Goal: Information Seeking & Learning: Learn about a topic

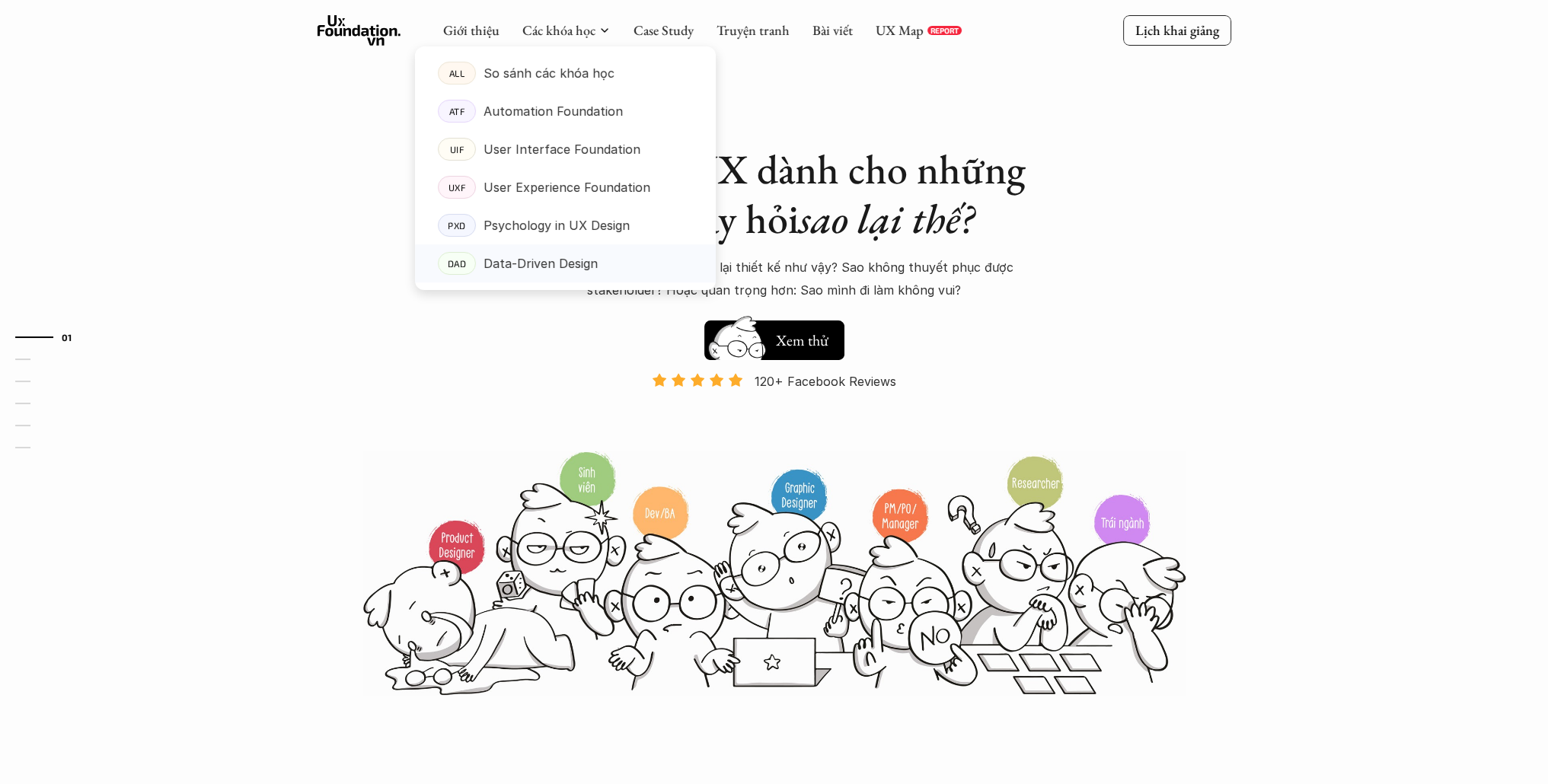
click at [533, 264] on p "Data-Driven Design" at bounding box center [540, 263] width 114 height 23
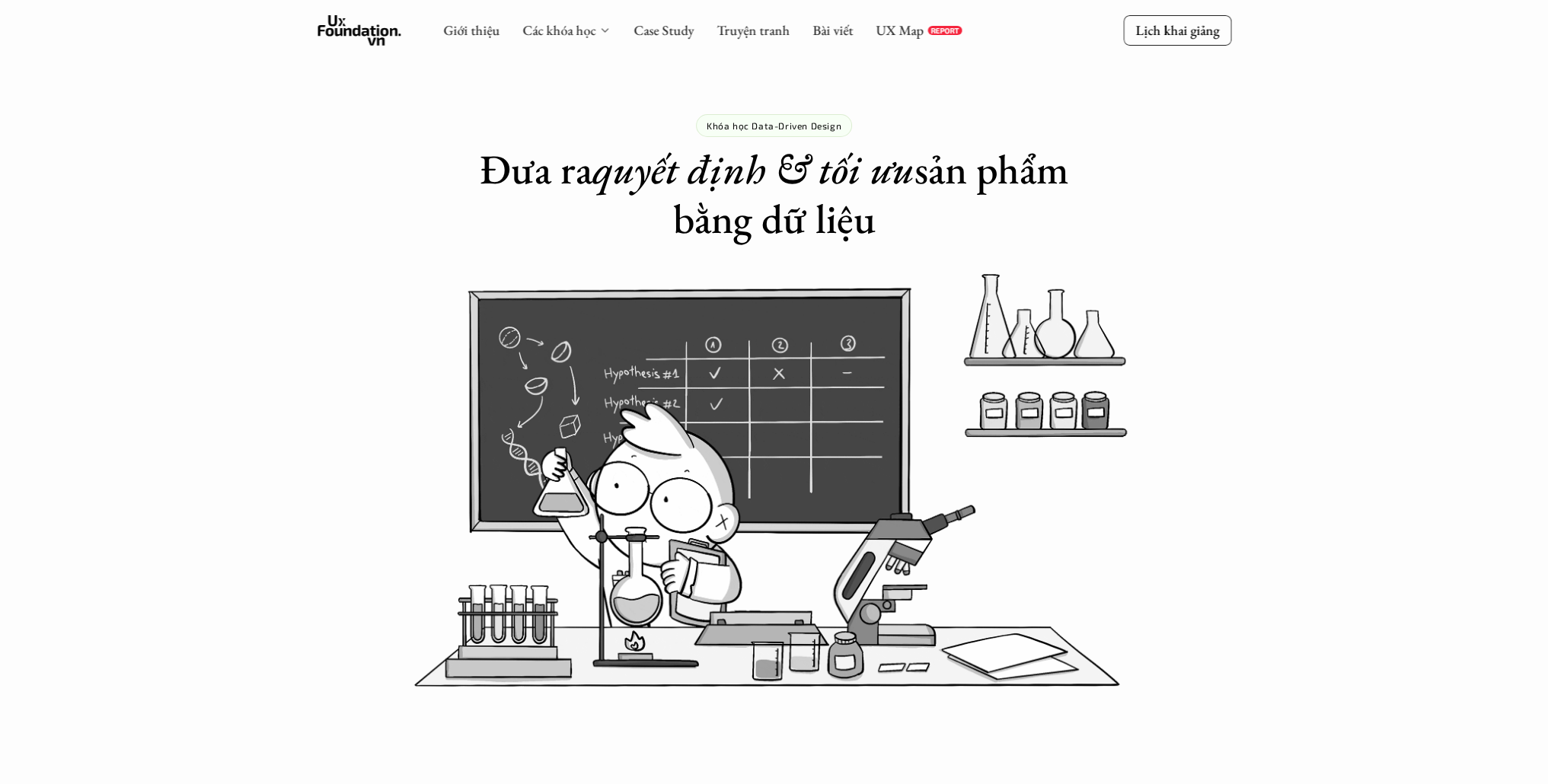
click at [602, 30] on icon at bounding box center [604, 30] width 12 height 12
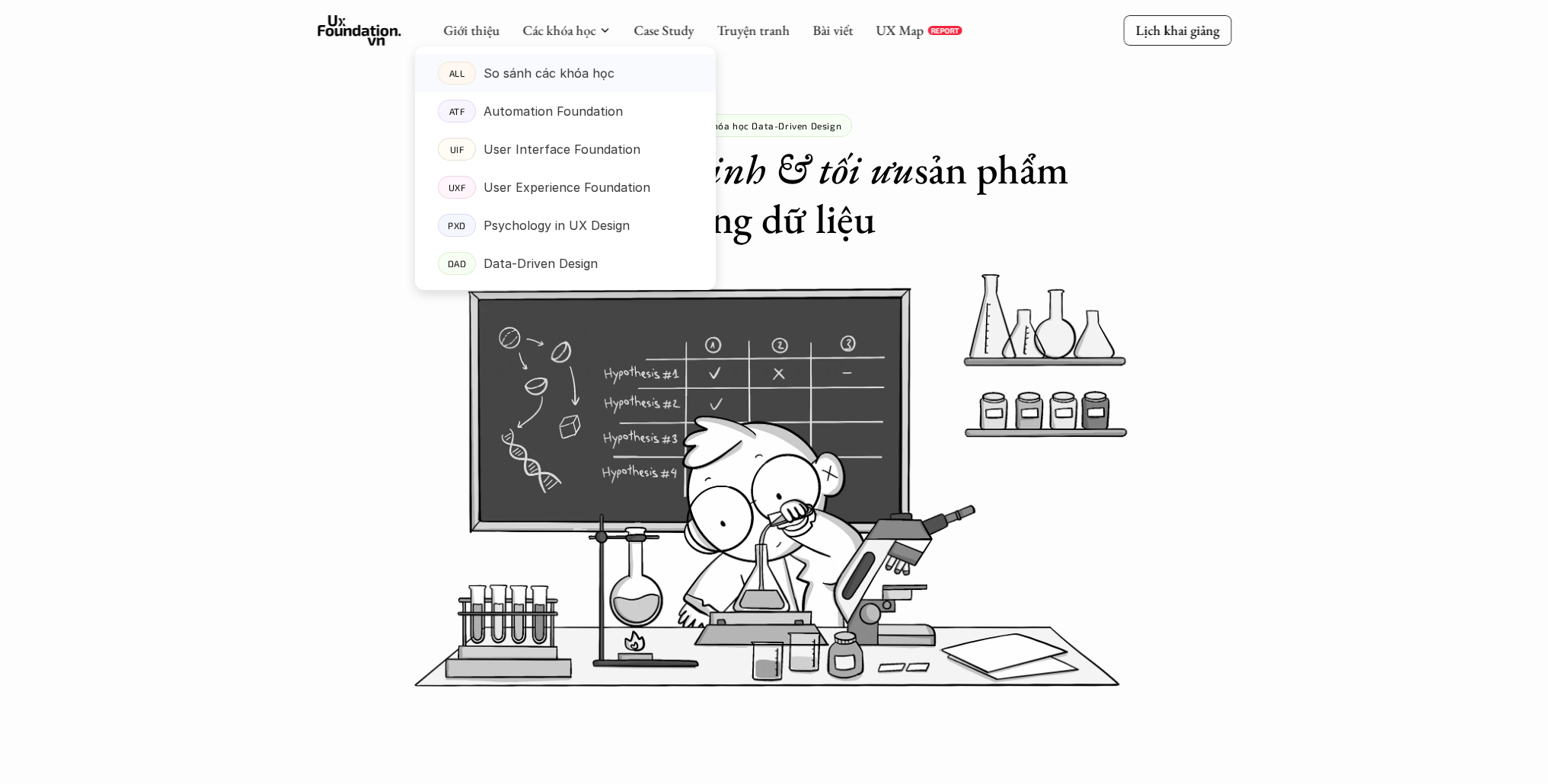
click at [549, 81] on p "So sánh các khóa học" at bounding box center [548, 73] width 131 height 23
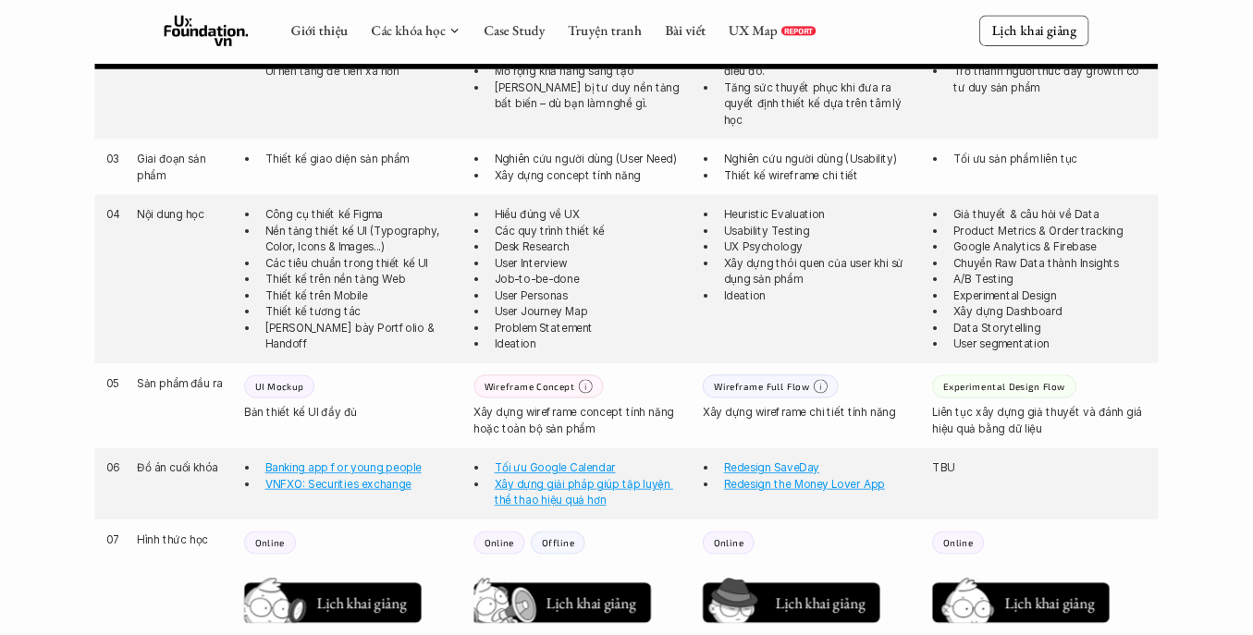
scroll to position [1295, 0]
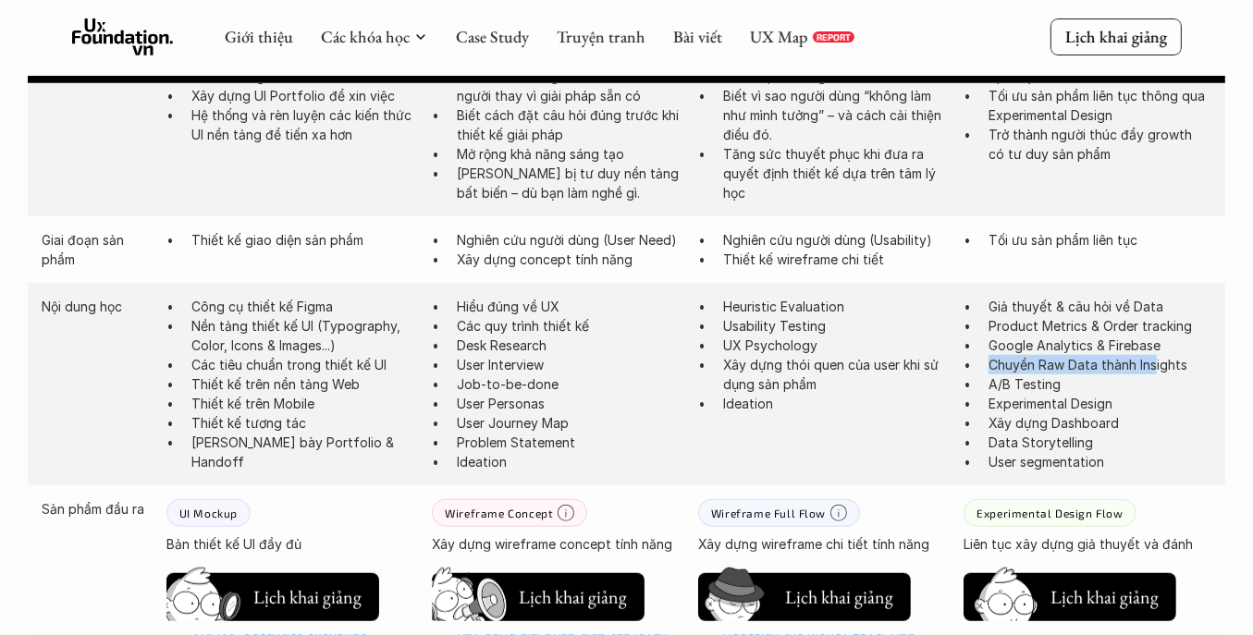
drag, startPoint x: 987, startPoint y: 365, endPoint x: 1186, endPoint y: 363, distance: 198.9
click at [1164, 365] on ul "Giả thuyết & câu hỏi về Data Product Metrics & Order tracking Google Analytics …" at bounding box center [1088, 384] width 248 height 175
drag, startPoint x: 1192, startPoint y: 362, endPoint x: 1165, endPoint y: 368, distance: 28.5
click at [1172, 367] on p "Chuyển Raw Data thành Insights" at bounding box center [1100, 364] width 223 height 19
click at [1158, 367] on p "Chuyển Raw Data thành Insights" at bounding box center [1100, 364] width 223 height 19
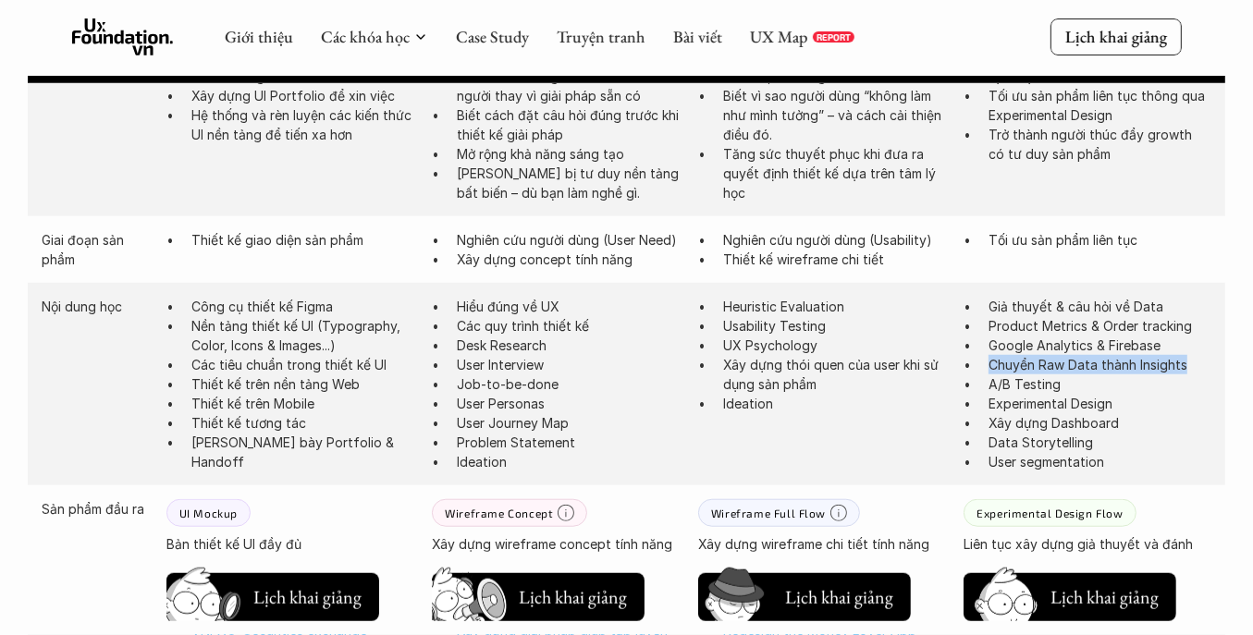
drag, startPoint x: 993, startPoint y: 366, endPoint x: 1190, endPoint y: 362, distance: 197.1
click at [1190, 362] on p "Chuyển Raw Data thành Insights" at bounding box center [1100, 364] width 223 height 19
click at [1166, 365] on p "Chuyển Raw Data thành Insights" at bounding box center [1100, 364] width 223 height 19
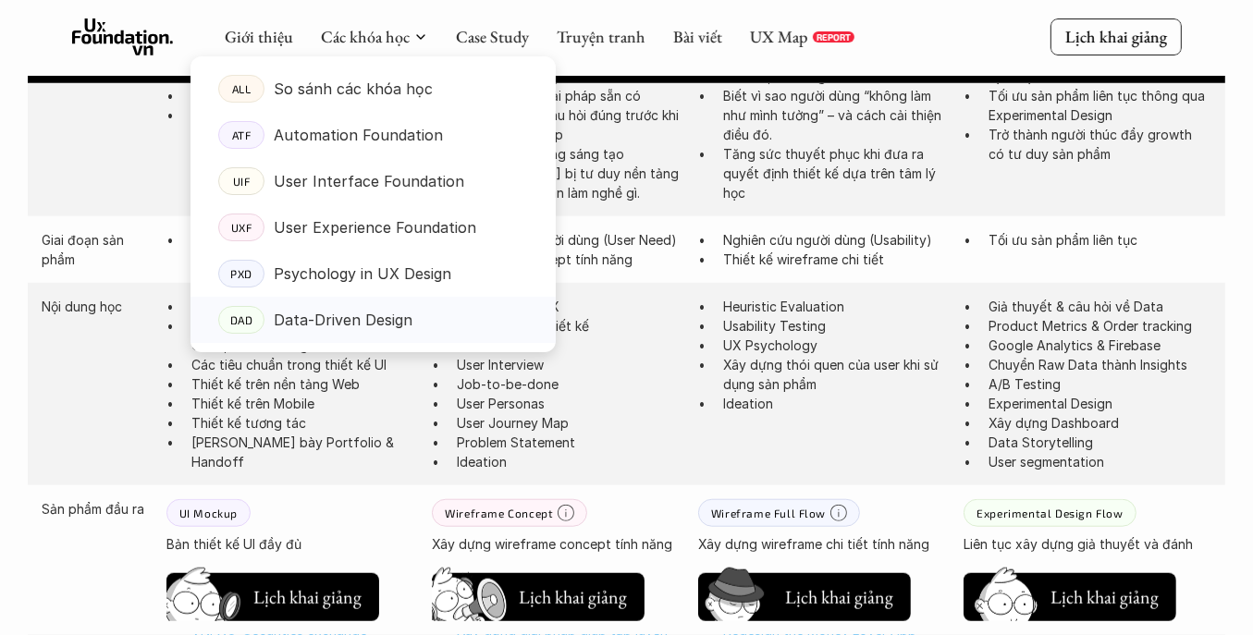
click at [393, 316] on p "Data-Driven Design" at bounding box center [343, 320] width 139 height 28
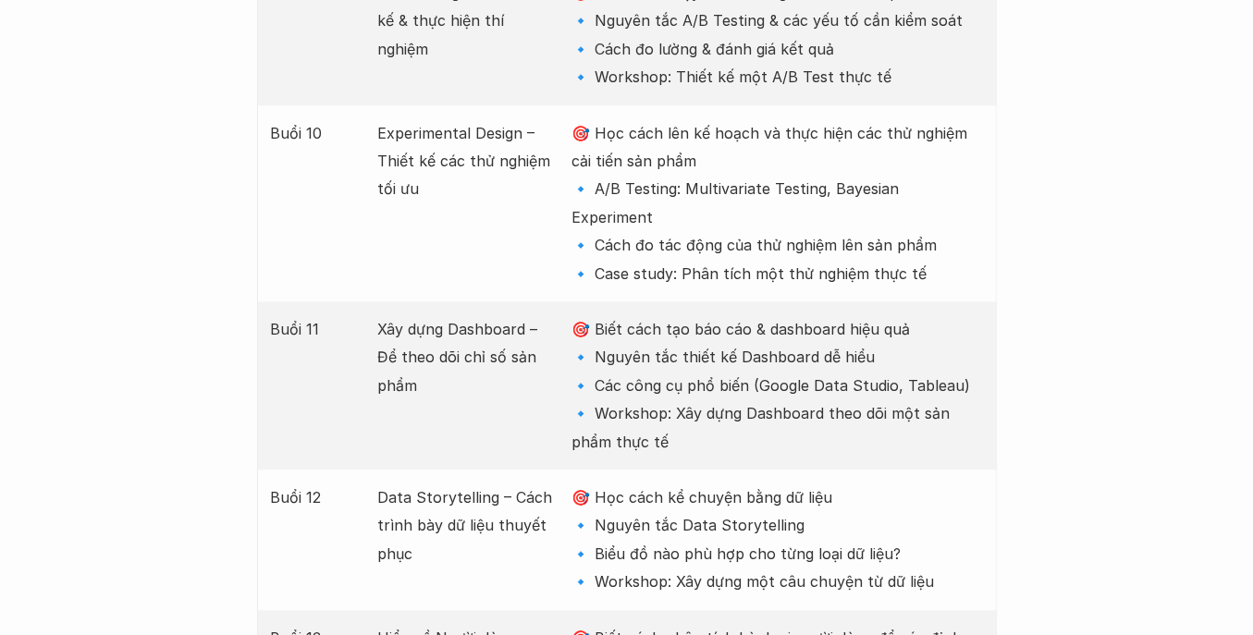
scroll to position [3093, 0]
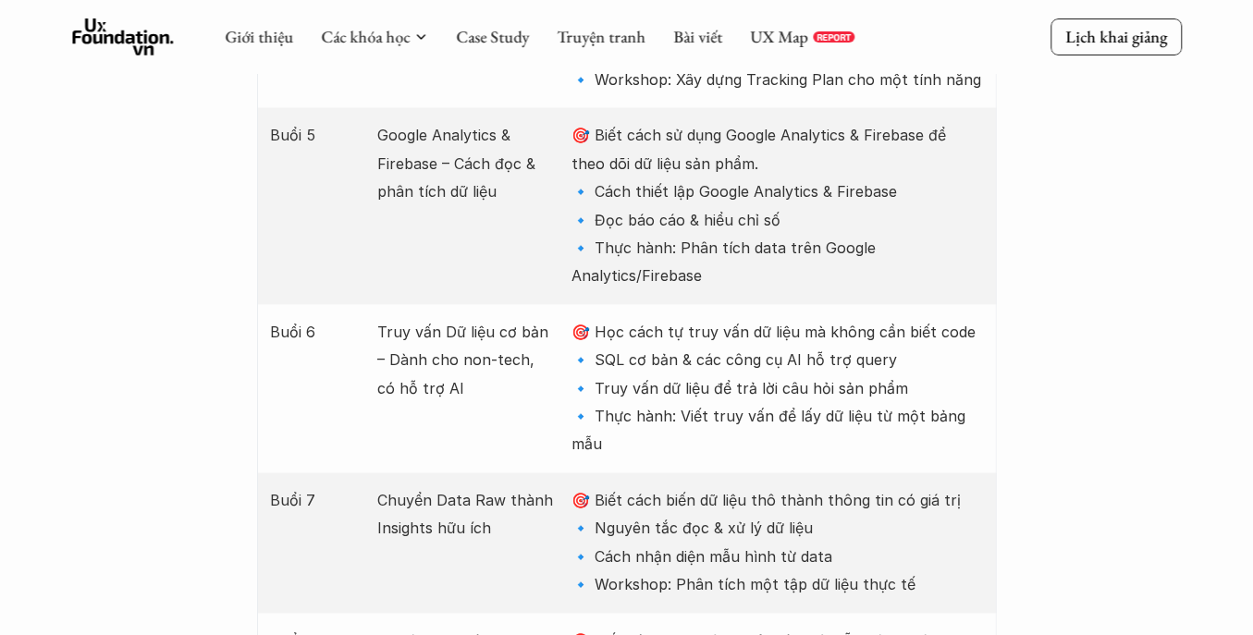
scroll to position [3154, 0]
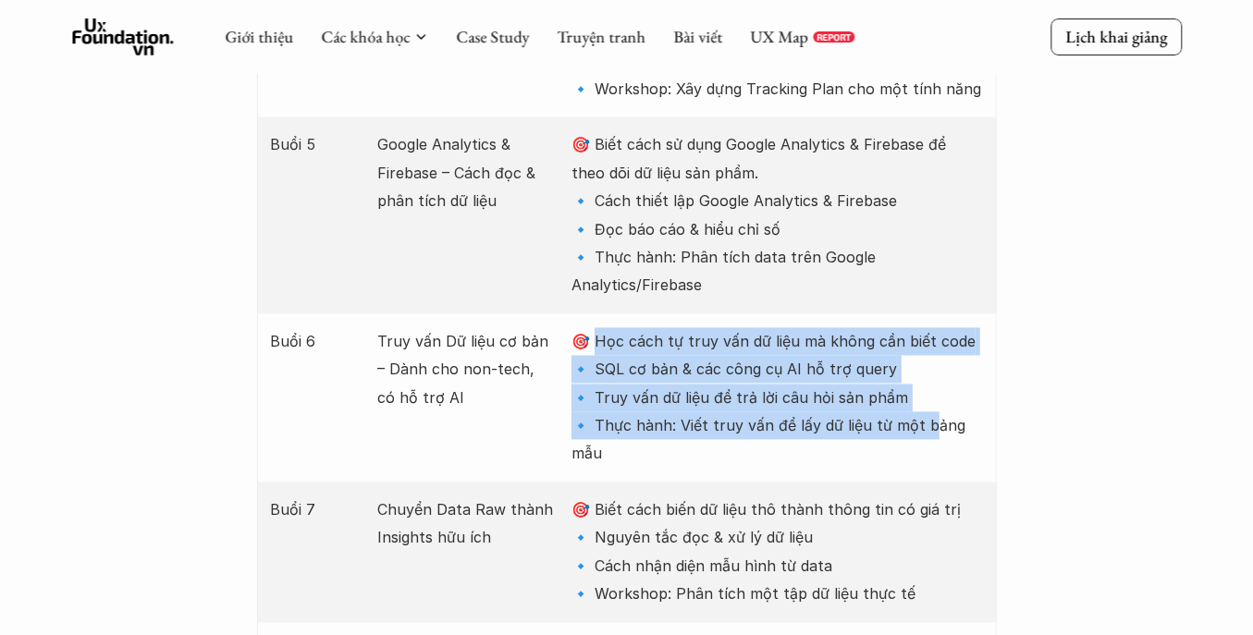
drag, startPoint x: 601, startPoint y: 230, endPoint x: 925, endPoint y: 300, distance: 331.1
click at [925, 327] on p "🎯 Học cách tự truy vấn dữ liệu mà không cần biết code 🔹 SQL cơ bản & các công c…" at bounding box center [777, 397] width 411 height 141
click at [812, 327] on p "🎯 Học cách tự truy vấn dữ liệu mà không cần biết code 🔹 SQL cơ bản & các công c…" at bounding box center [777, 397] width 411 height 141
click at [817, 327] on p "🎯 Học cách tự truy vấn dữ liệu mà không cần biết code 🔹 SQL cơ bản & các công c…" at bounding box center [777, 397] width 411 height 141
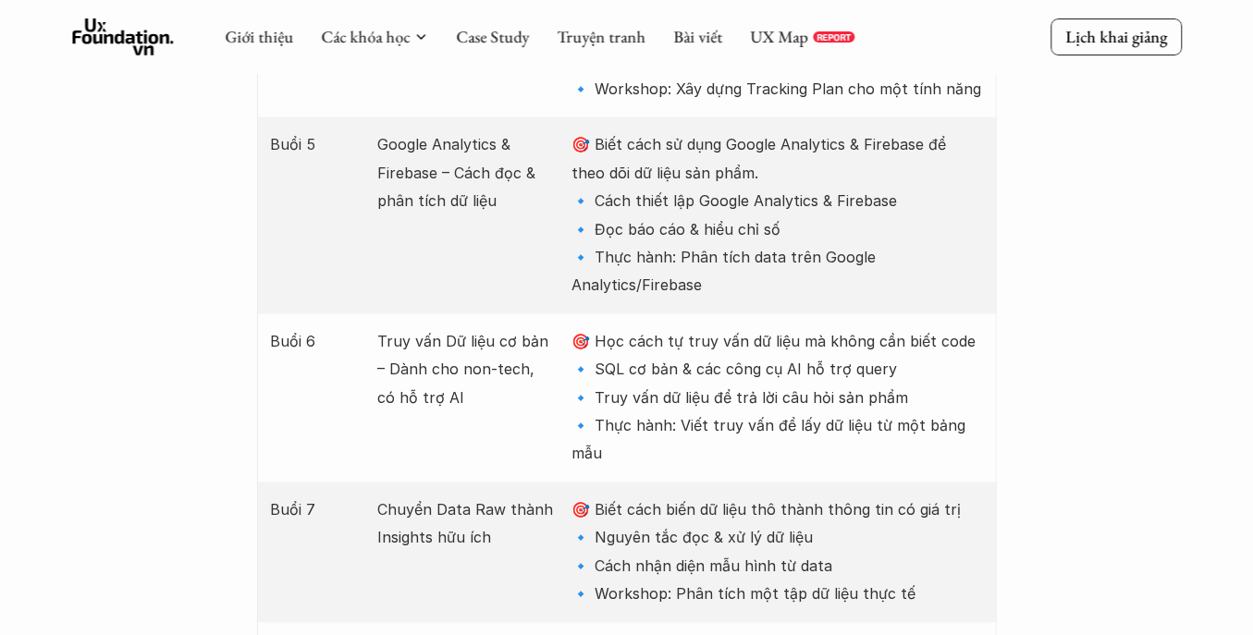
drag, startPoint x: 590, startPoint y: 285, endPoint x: 920, endPoint y: 284, distance: 330.2
click at [920, 327] on p "🎯 Học cách tự truy vấn dữ liệu mà không cần biết code 🔹 SQL cơ bản & các công c…" at bounding box center [777, 397] width 411 height 141
click at [860, 327] on p "🎯 Học cách tự truy vấn dữ liệu mà không cần biết code 🔹 SQL cơ bản & các công c…" at bounding box center [777, 397] width 411 height 141
drag, startPoint x: 597, startPoint y: 259, endPoint x: 903, endPoint y: 253, distance: 306.2
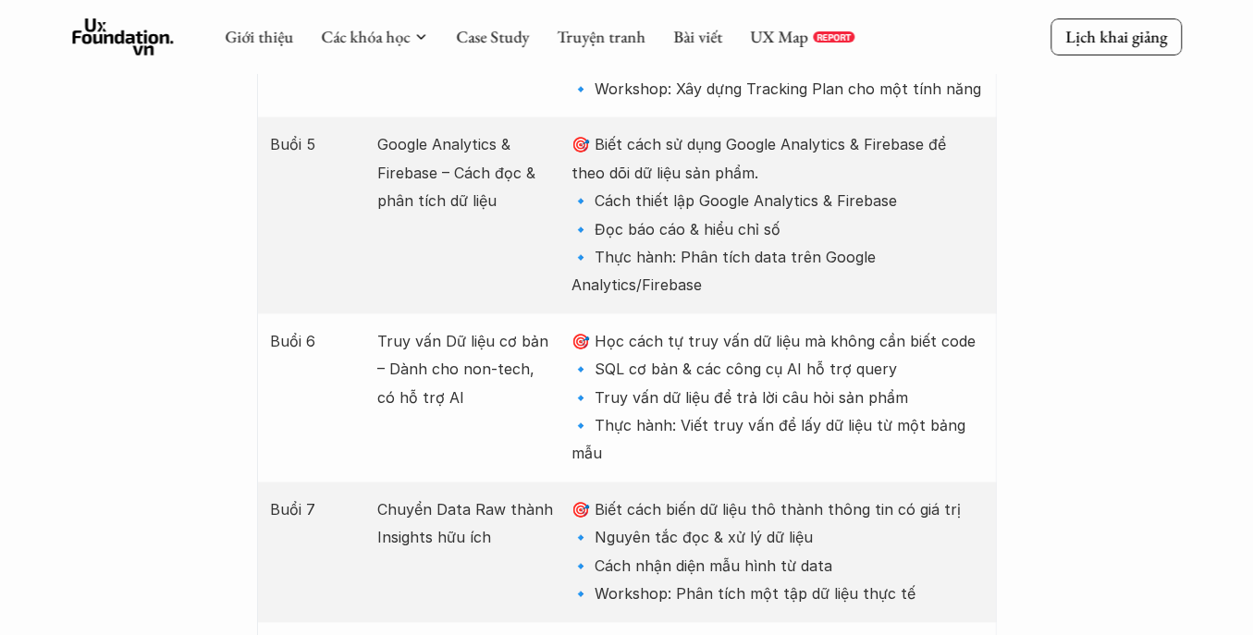
click at [903, 327] on p "🎯 Học cách tự truy vấn dữ liệu mà không cần biết code 🔹 SQL cơ bản & các công c…" at bounding box center [777, 397] width 411 height 141
click at [880, 327] on p "🎯 Học cách tự truy vấn dữ liệu mà không cần biết code 🔹 SQL cơ bản & các công c…" at bounding box center [777, 397] width 411 height 141
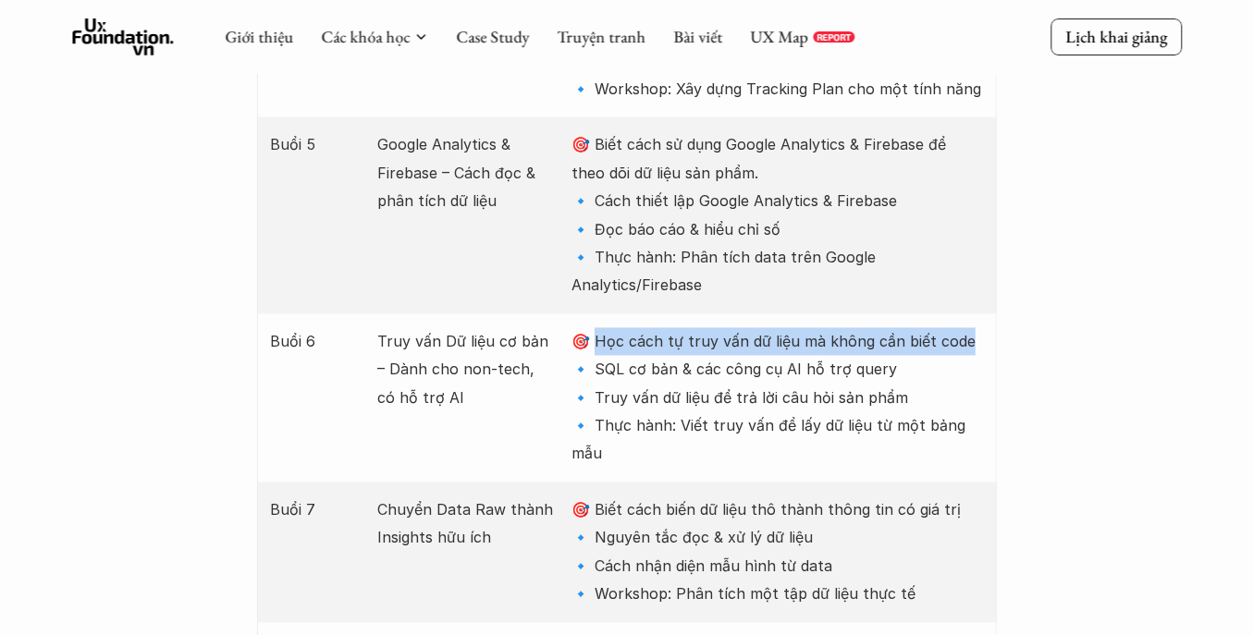
drag, startPoint x: 597, startPoint y: 225, endPoint x: 980, endPoint y: 231, distance: 383.0
click at [980, 327] on p "🎯 Học cách tự truy vấn dữ liệu mà không cần biết code 🔹 SQL cơ bản & các công c…" at bounding box center [777, 397] width 411 height 141
click at [925, 327] on p "🎯 Học cách tự truy vấn dữ liệu mà không cần biết code 🔹 SQL cơ bản & các công c…" at bounding box center [777, 397] width 411 height 141
